Goal: Information Seeking & Learning: Learn about a topic

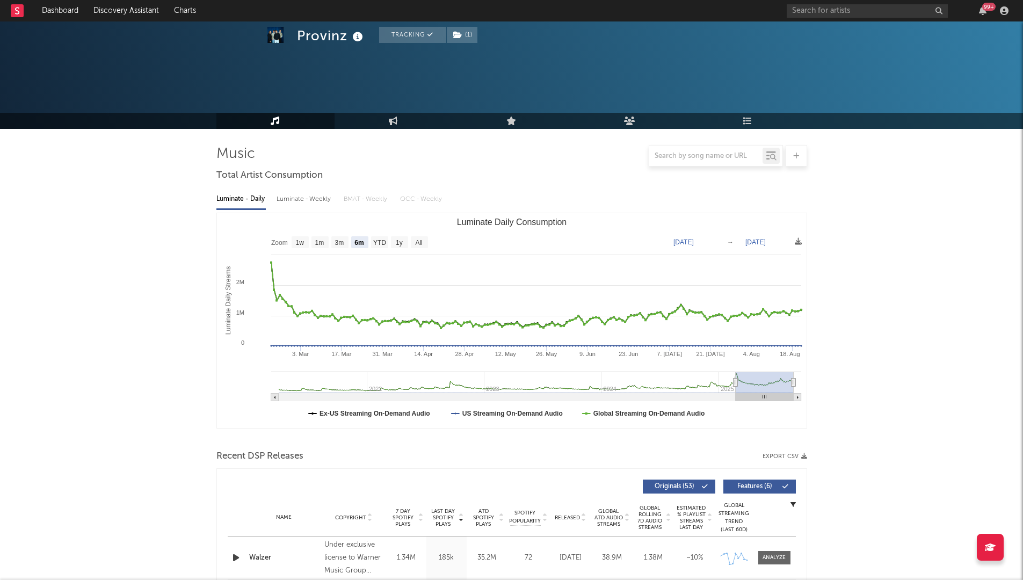
select select "6m"
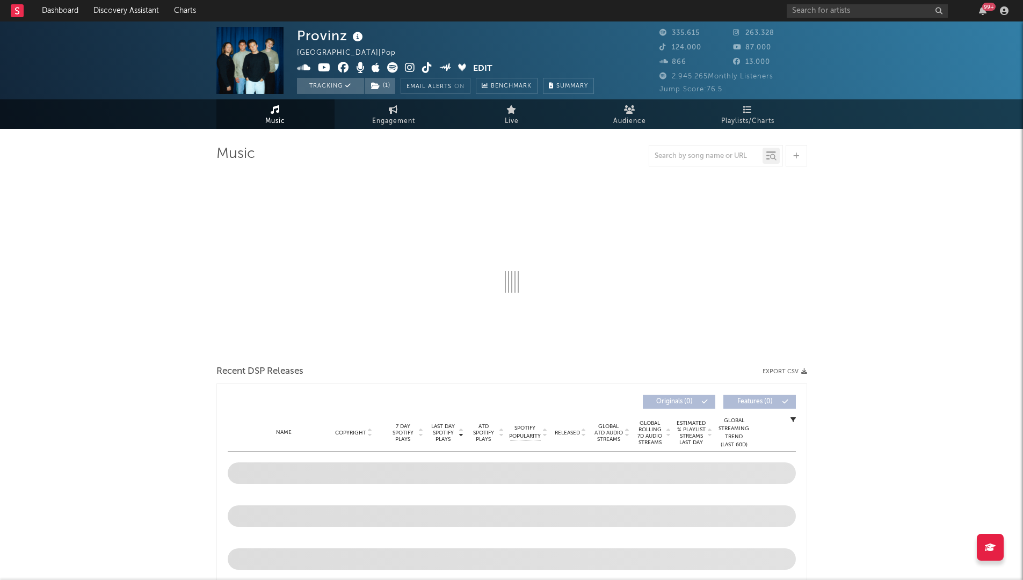
select select "6m"
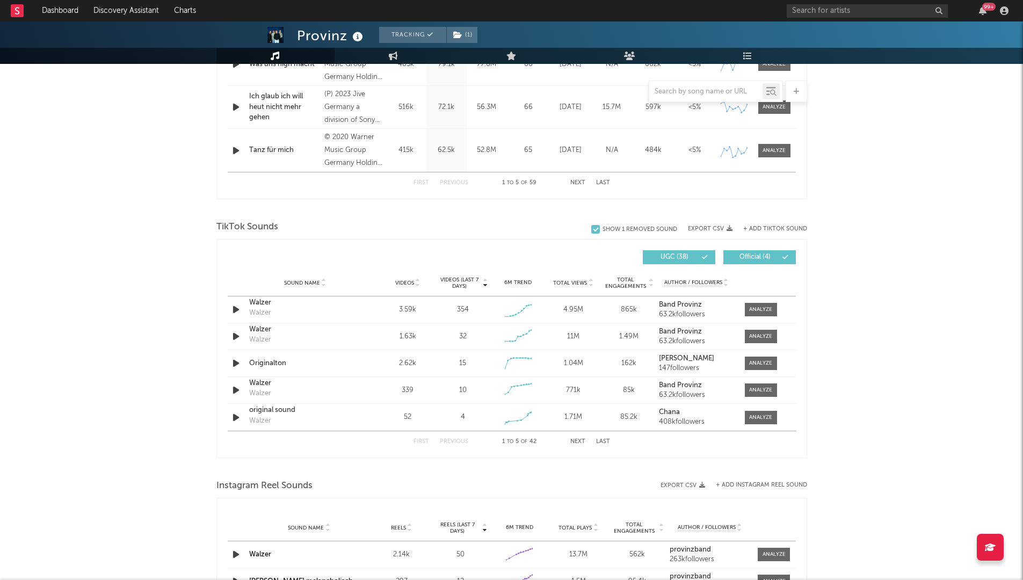
scroll to position [586, 0]
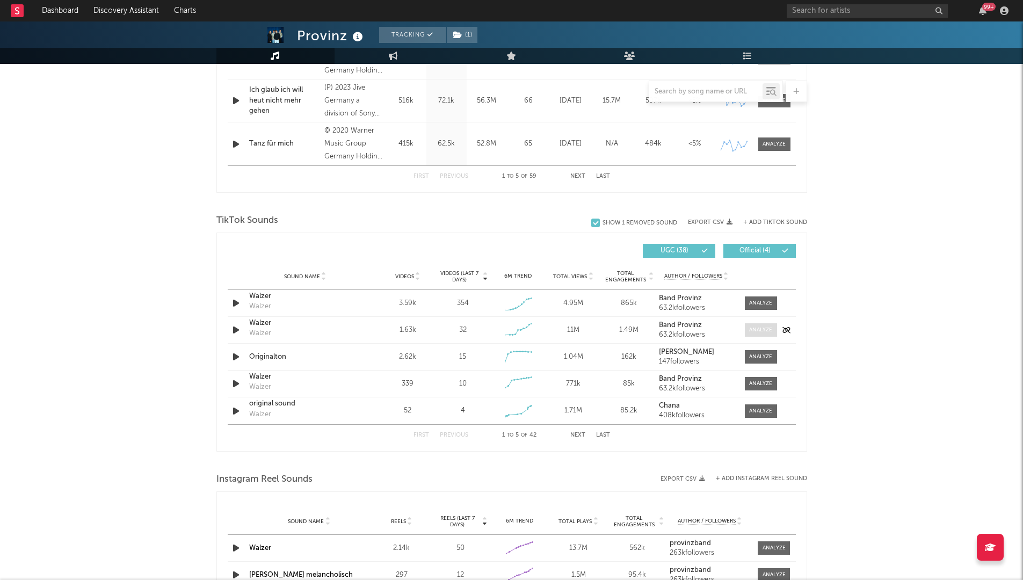
click at [757, 330] on div at bounding box center [760, 330] width 23 height 8
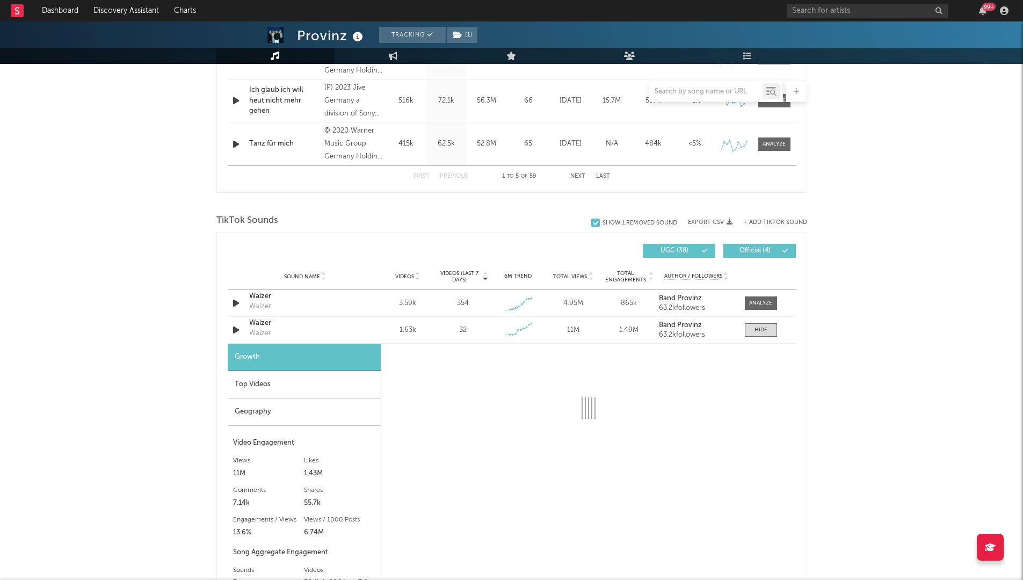
select select "6m"
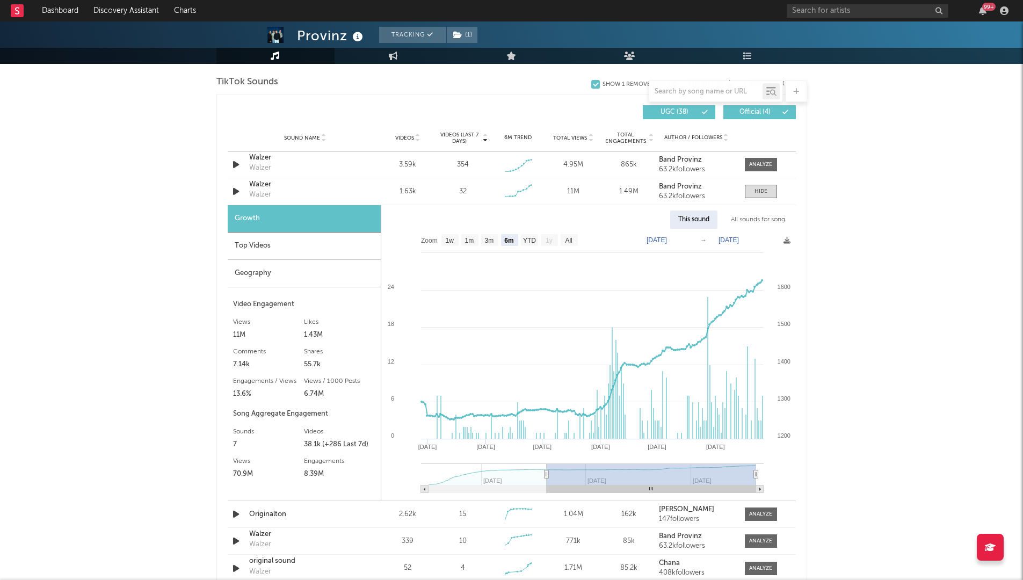
scroll to position [727, 0]
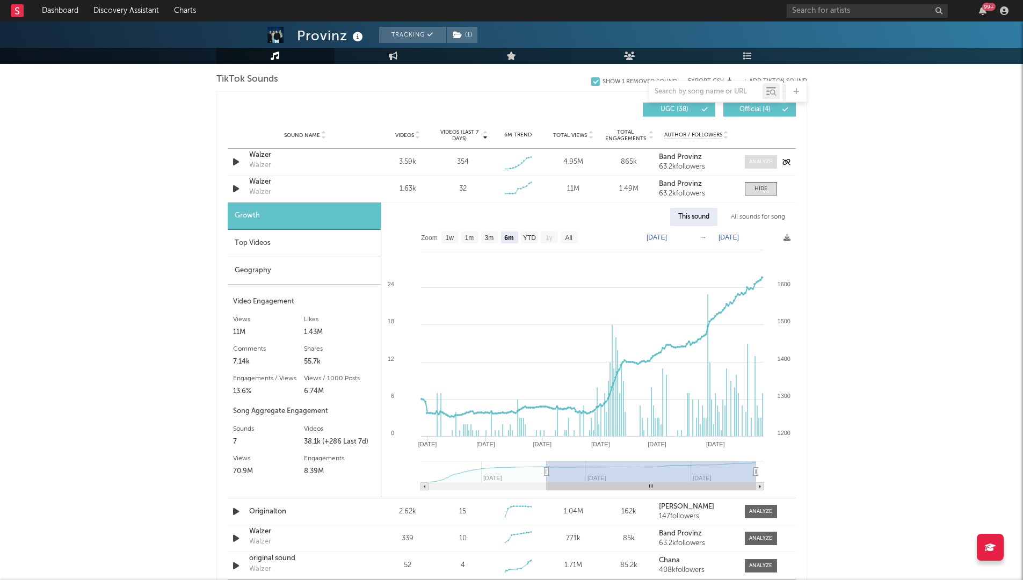
click at [755, 161] on div at bounding box center [760, 162] width 23 height 8
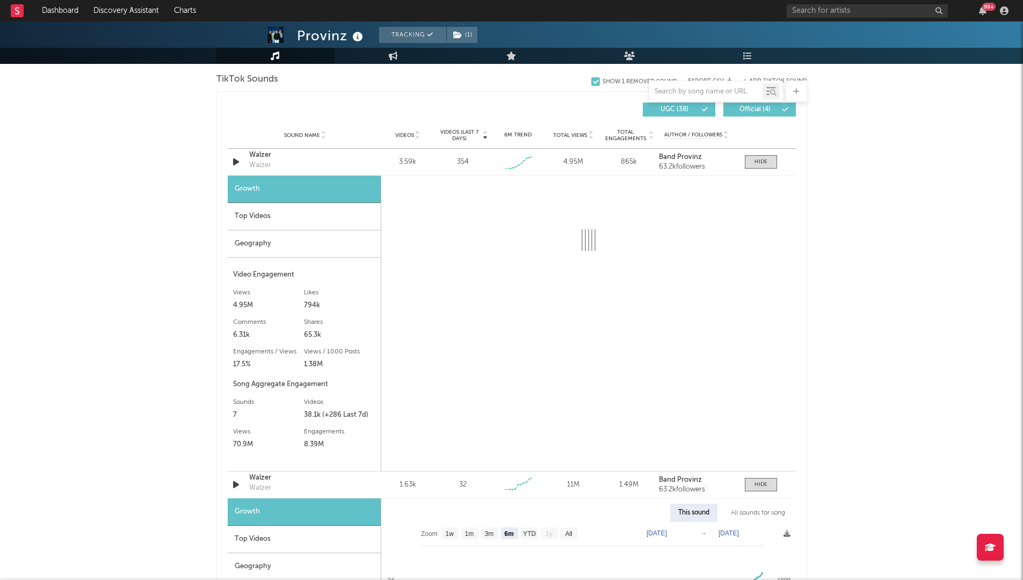
select select "1w"
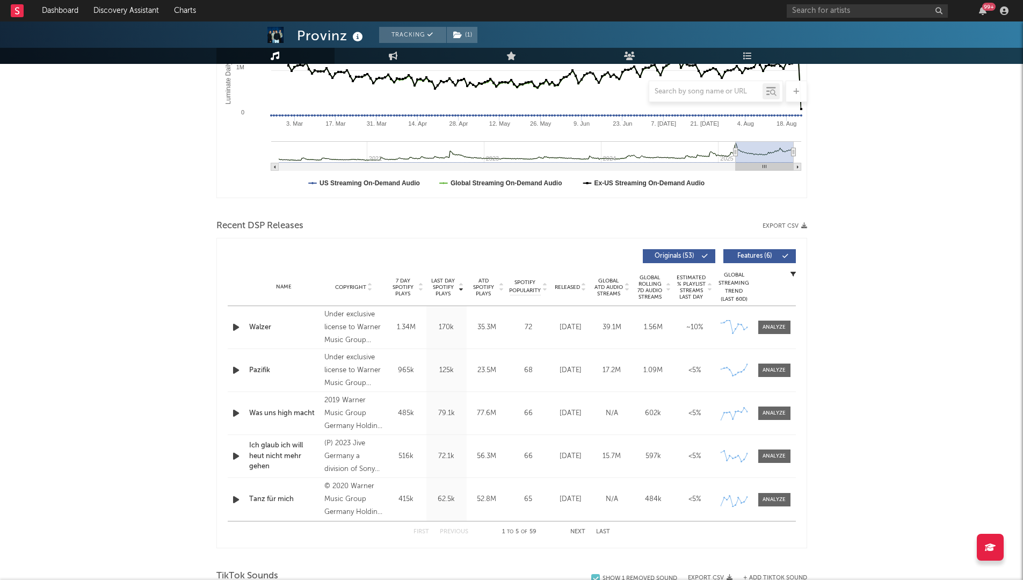
scroll to position [235, 0]
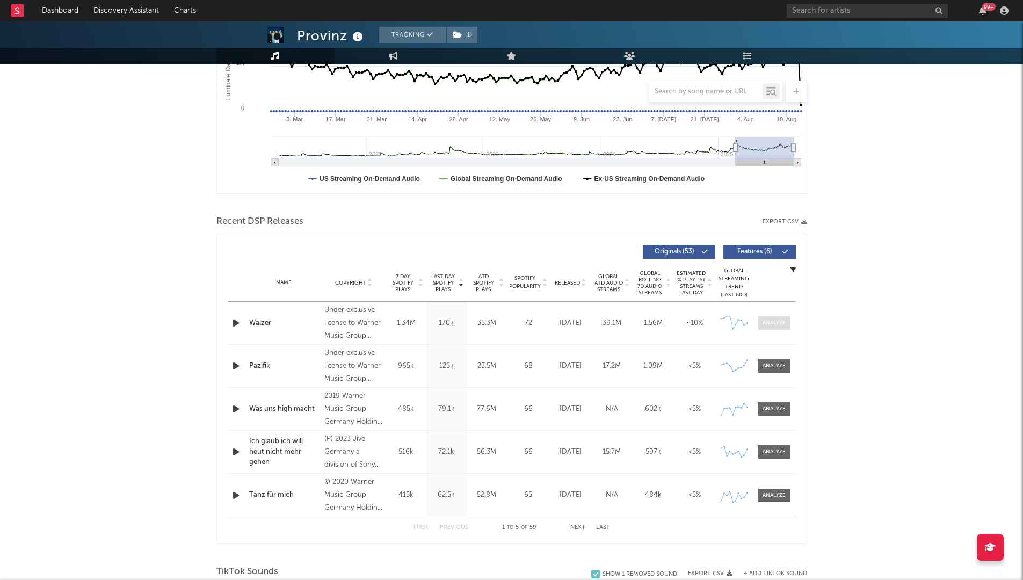
click at [779, 323] on div at bounding box center [773, 323] width 23 height 8
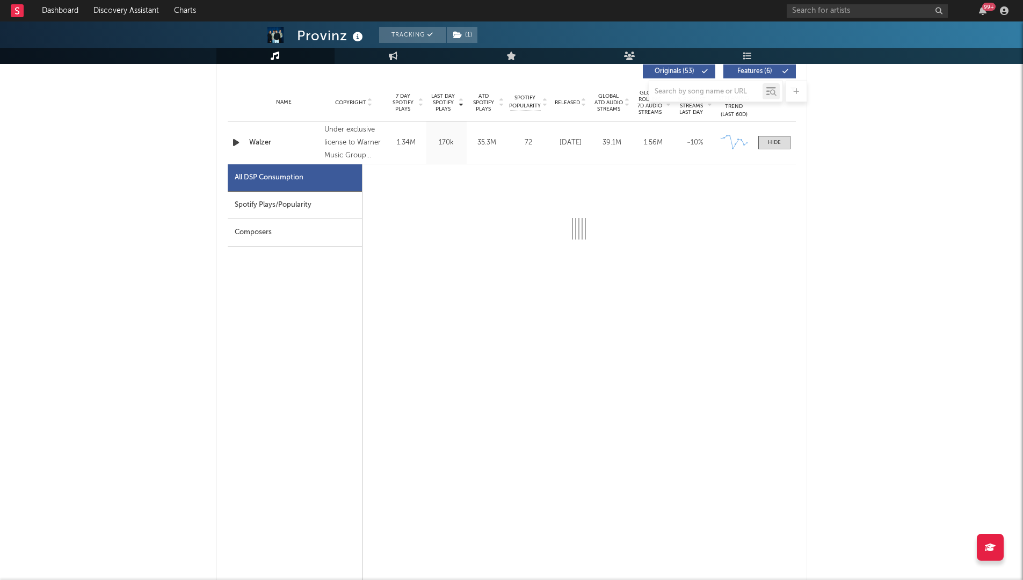
scroll to position [430, 0]
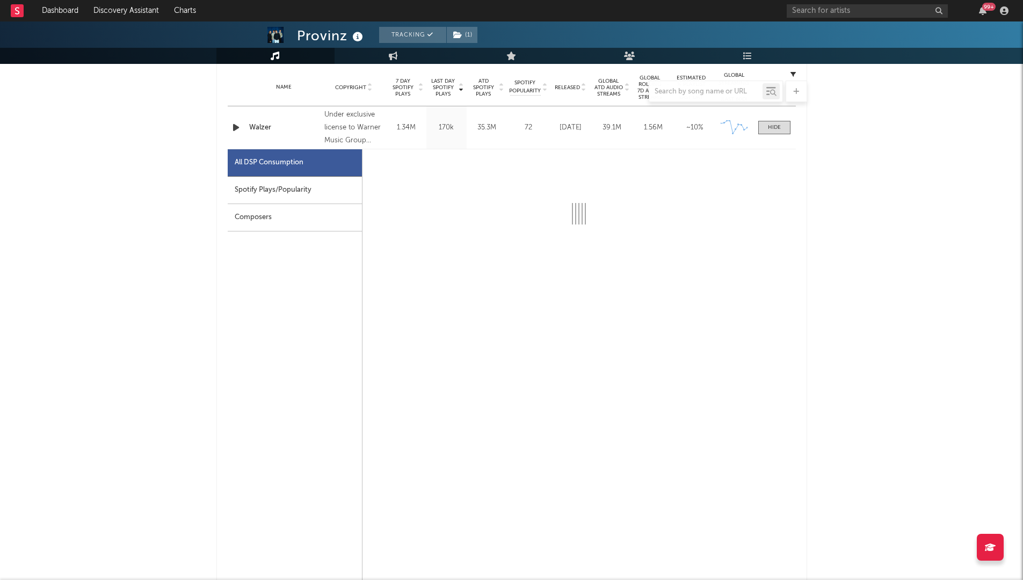
select select "6m"
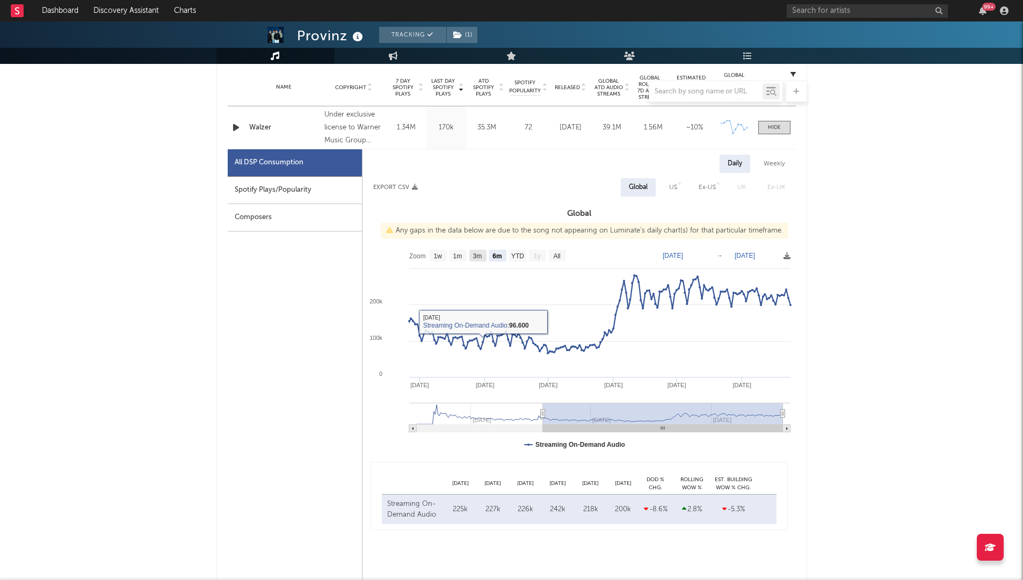
click at [479, 256] on text "3m" at bounding box center [477, 256] width 9 height 8
select select "3m"
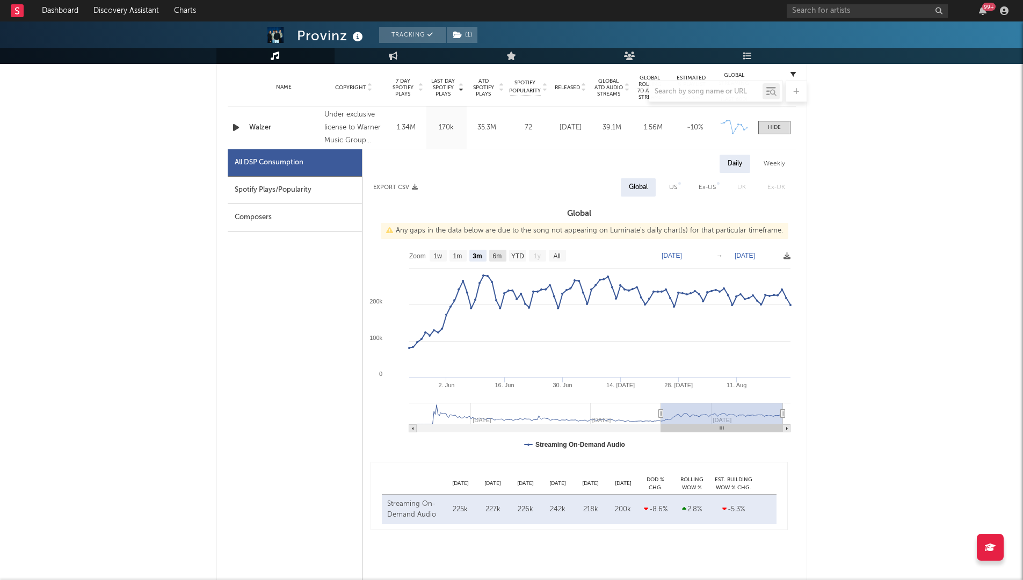
click at [491, 256] on rect at bounding box center [497, 256] width 17 height 12
select select "All"
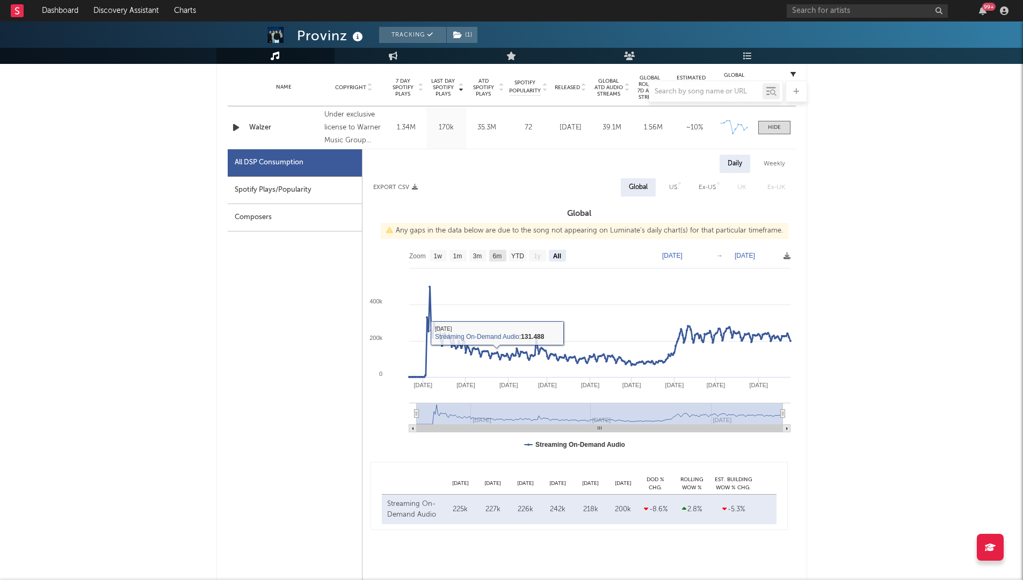
click at [497, 258] on text "6m" at bounding box center [496, 256] width 9 height 8
select select "6m"
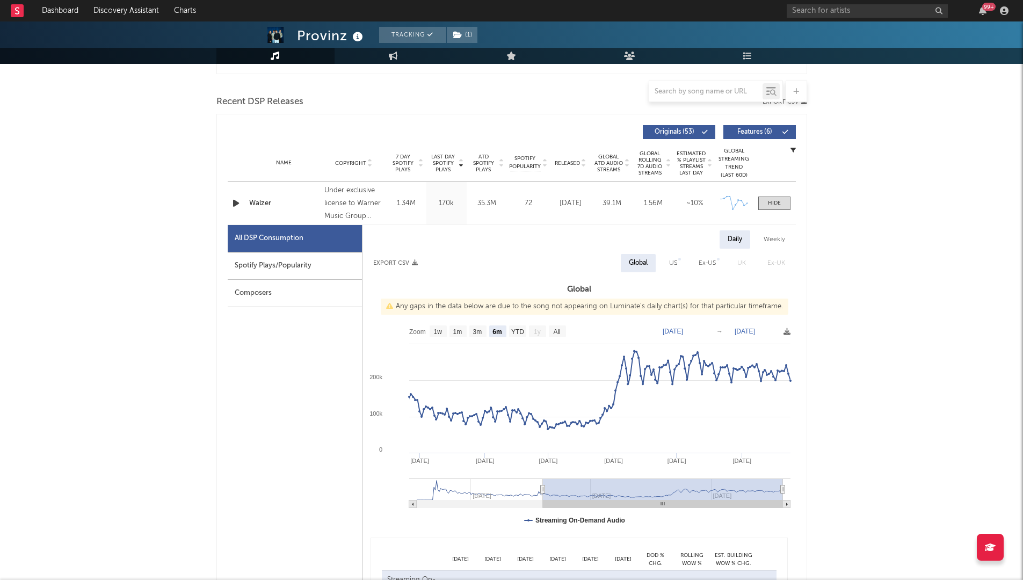
scroll to position [355, 0]
